Goal: Information Seeking & Learning: Learn about a topic

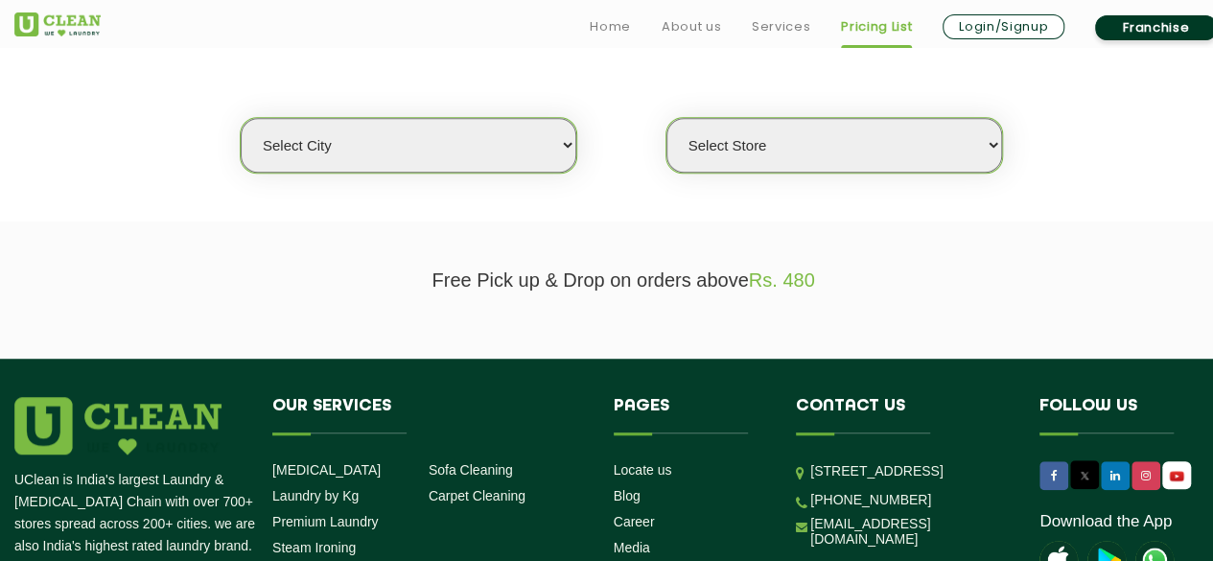
scroll to position [486, 0]
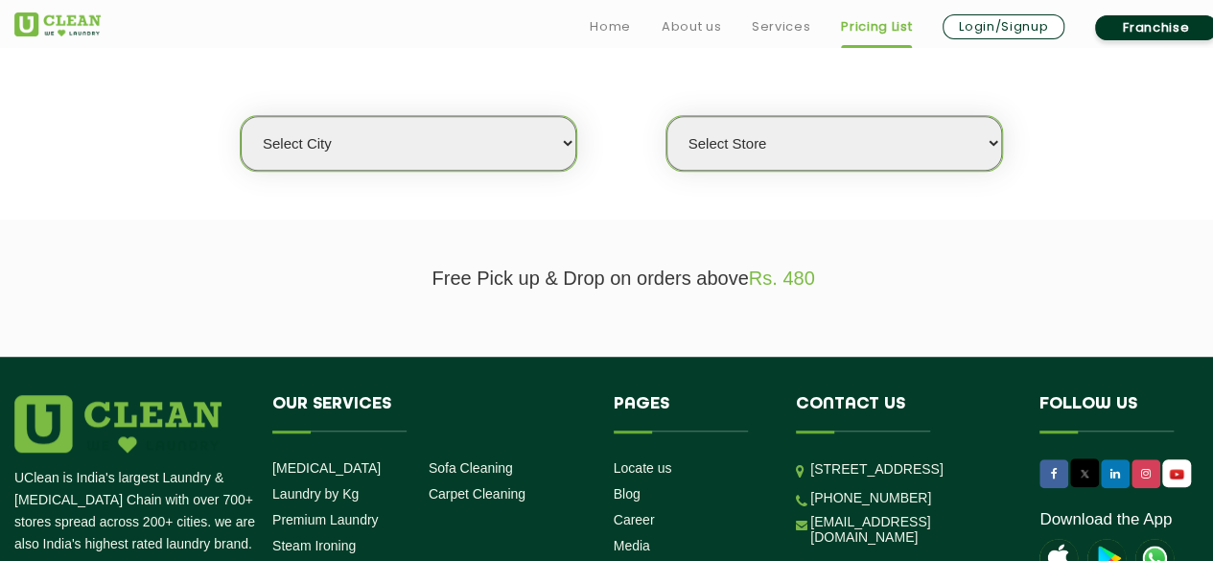
click at [366, 154] on select "Select city [GEOGRAPHIC_DATA] [GEOGRAPHIC_DATA] [GEOGRAPHIC_DATA] [GEOGRAPHIC_D…" at bounding box center [408, 143] width 335 height 55
select select "16"
click at [241, 116] on select "Select city [GEOGRAPHIC_DATA] [GEOGRAPHIC_DATA] [GEOGRAPHIC_DATA] [GEOGRAPHIC_D…" at bounding box center [408, 143] width 335 height 55
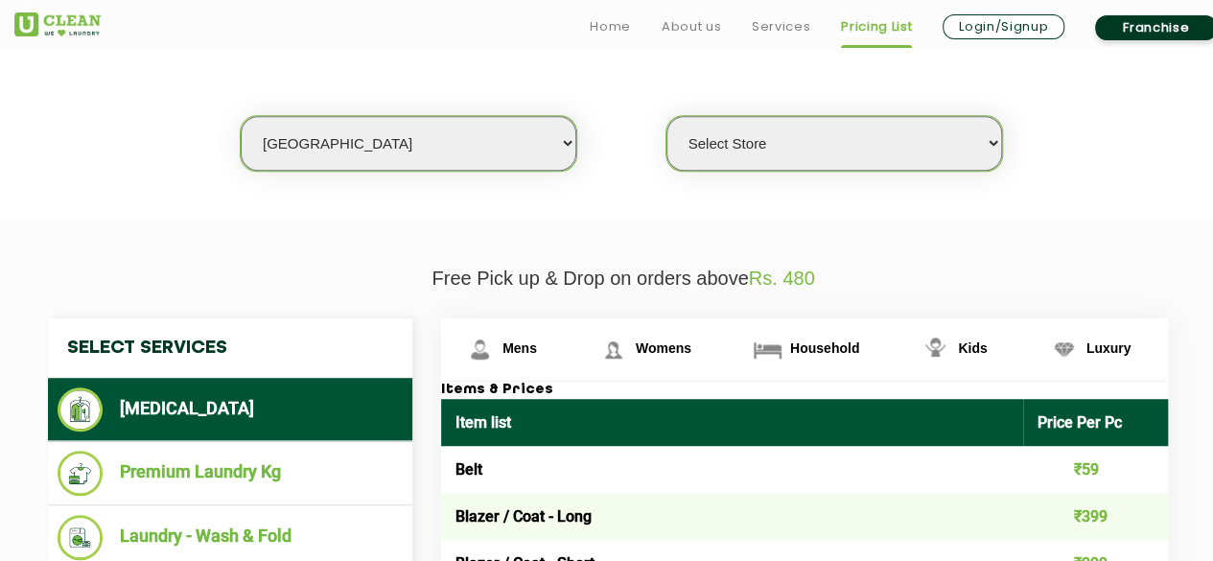
click at [748, 149] on select "Select Store UClean Deonar UClean LBS Marg UClean Chembur UClean Worli UClean […" at bounding box center [833, 143] width 335 height 55
select select "614"
click at [666, 116] on select "Select Store UClean Deonar UClean LBS Marg UClean Chembur UClean Worli UClean […" at bounding box center [833, 143] width 335 height 55
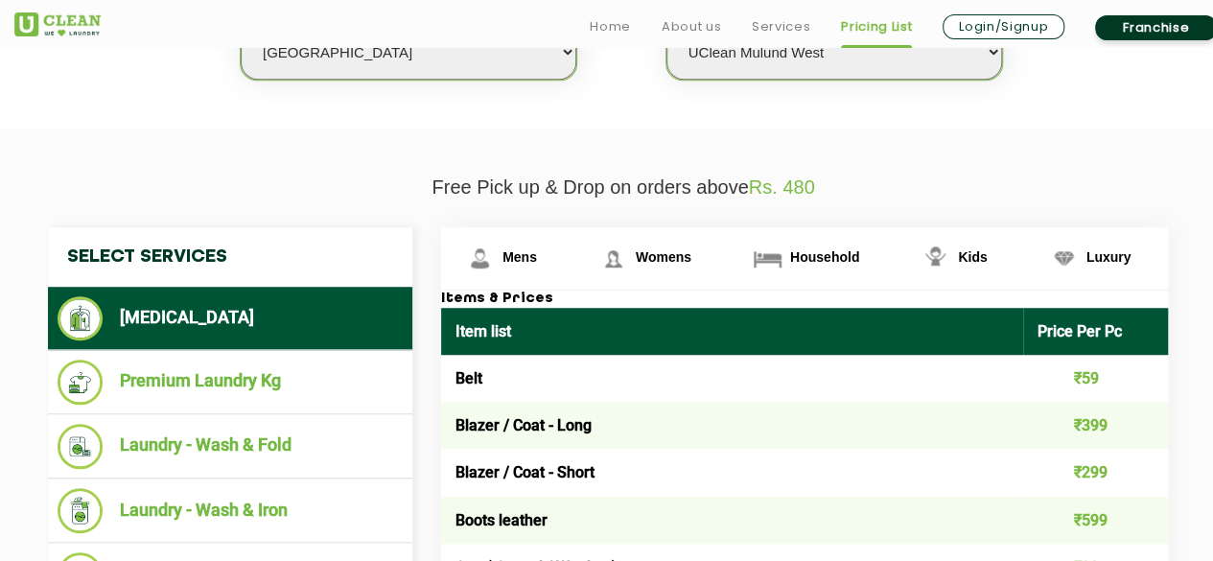
scroll to position [578, 0]
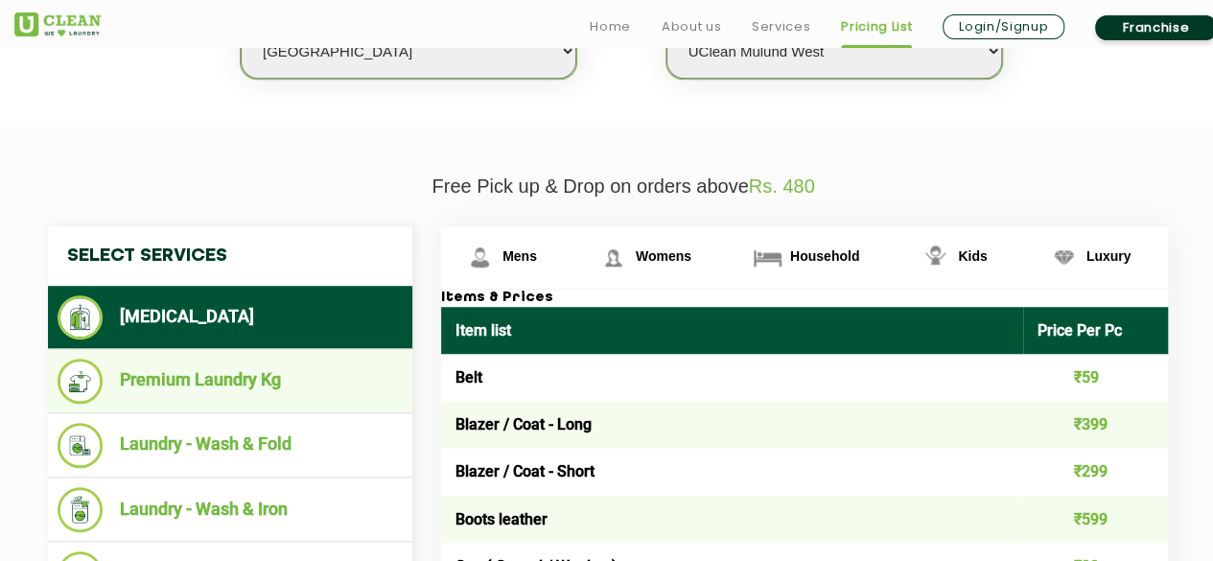
click at [178, 389] on li "Premium Laundry Kg" at bounding box center [230, 380] width 345 height 45
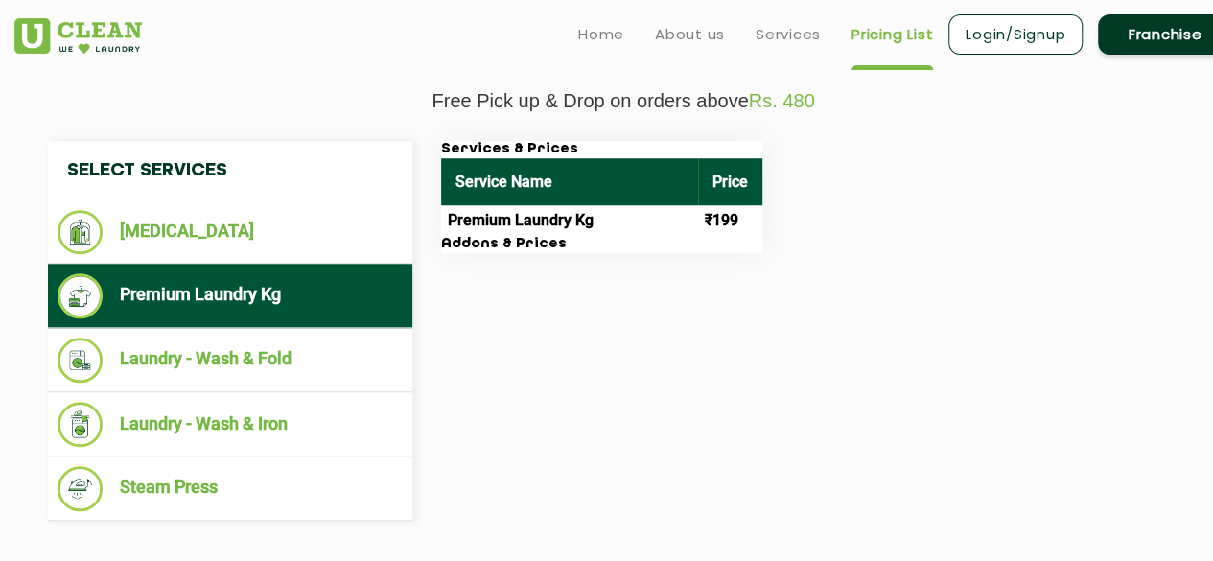
scroll to position [664, 0]
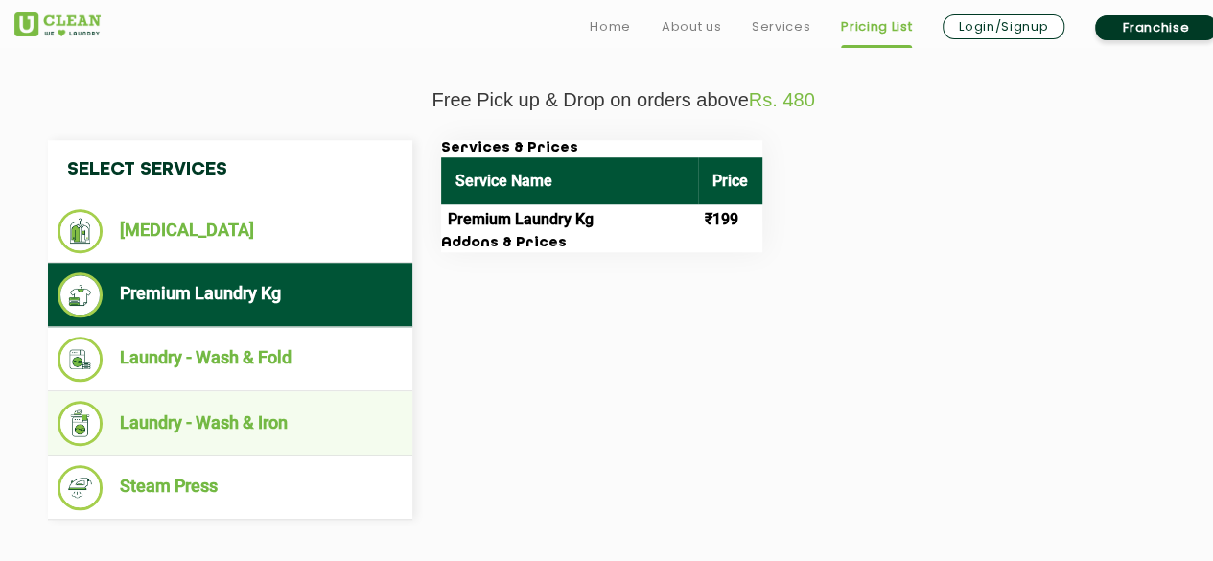
click at [196, 416] on li "Laundry - Wash & Iron" at bounding box center [230, 423] width 345 height 45
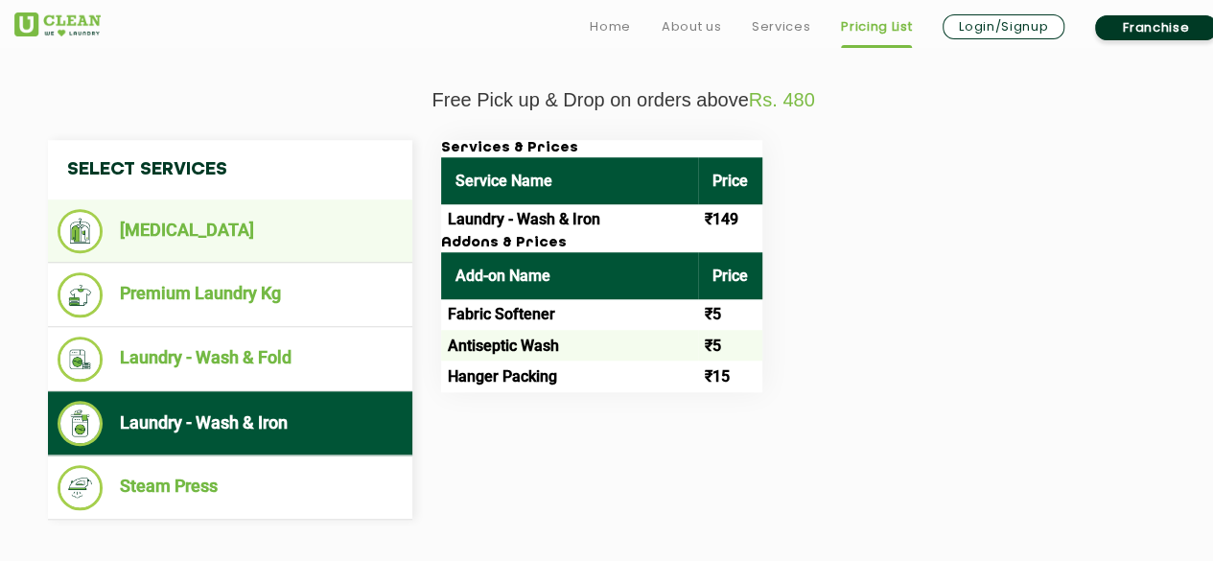
click at [220, 212] on li "[MEDICAL_DATA]" at bounding box center [230, 231] width 345 height 44
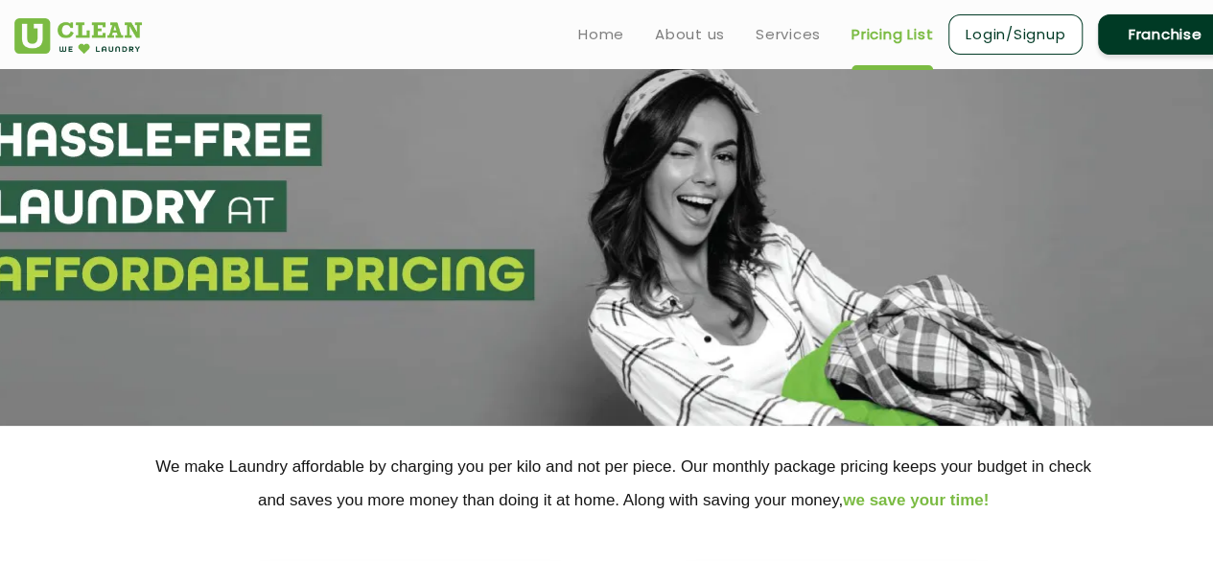
scroll to position [15, 0]
